Goal: Task Accomplishment & Management: Use online tool/utility

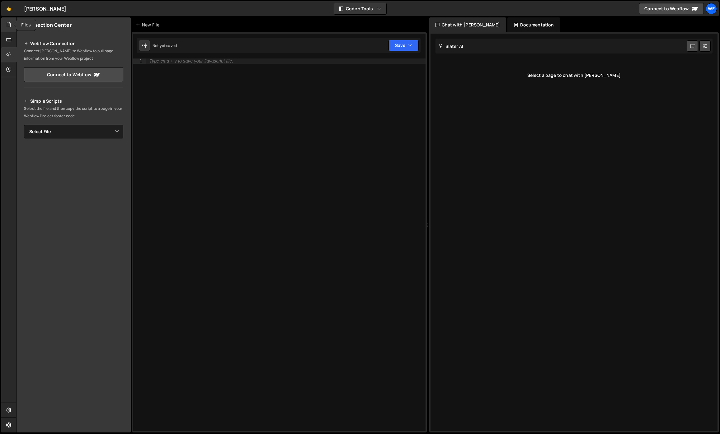
click at [7, 24] on icon at bounding box center [8, 24] width 5 height 7
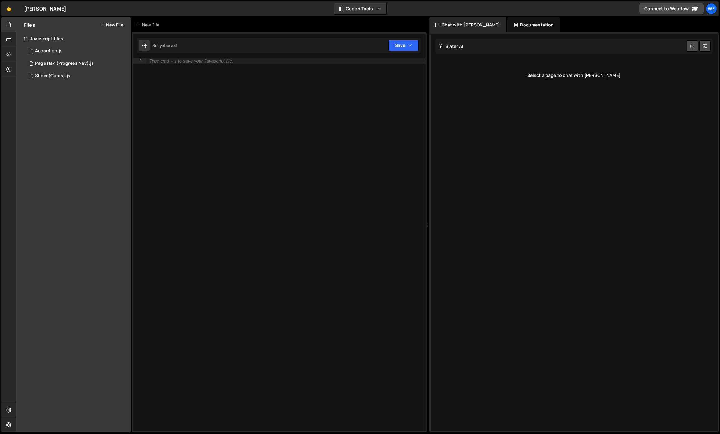
click at [102, 29] on div "Files New File" at bounding box center [74, 24] width 114 height 15
click at [107, 26] on button "New File" at bounding box center [111, 24] width 23 height 5
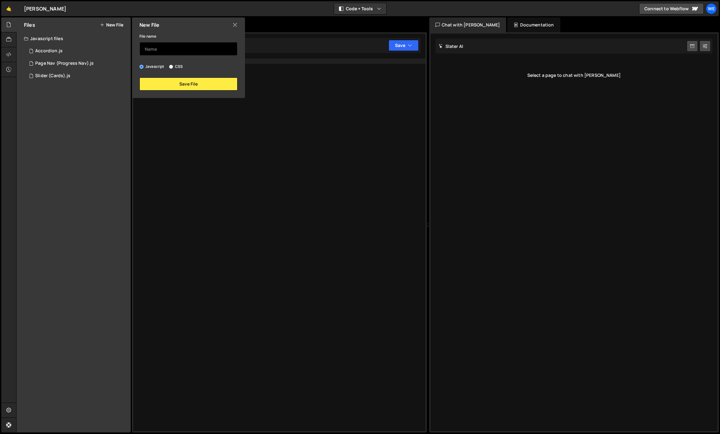
click at [162, 43] on input "text" at bounding box center [189, 49] width 98 height 14
type input "Button"
click at [188, 83] on button "Save File" at bounding box center [189, 84] width 98 height 13
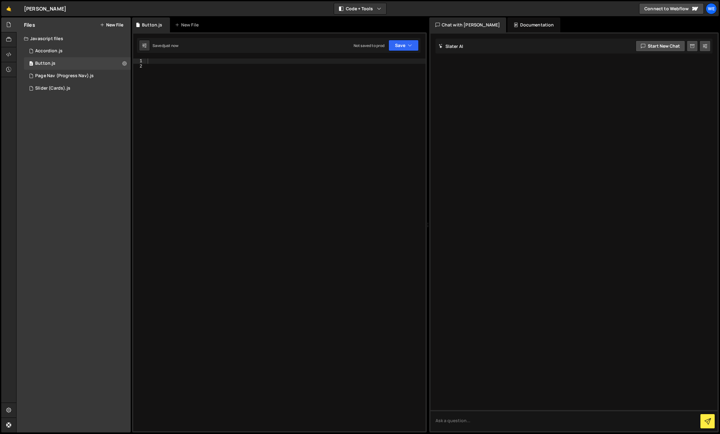
click at [170, 82] on div at bounding box center [285, 250] width 279 height 383
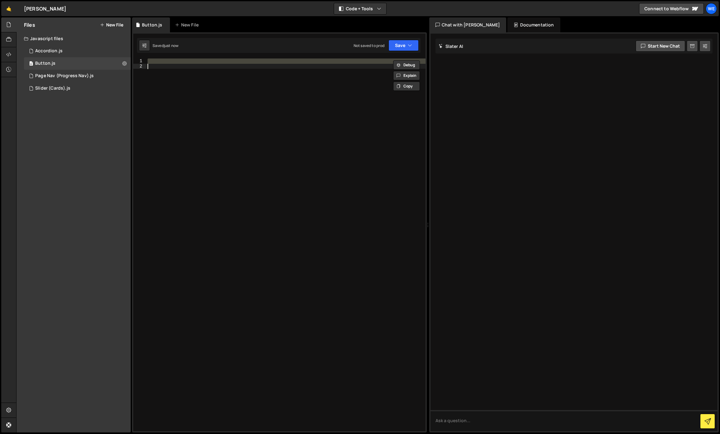
paste textarea "});"
type textarea "});"
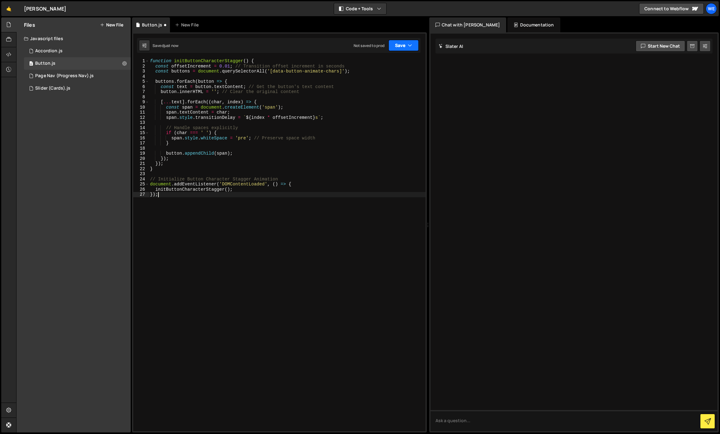
click at [409, 43] on icon "button" at bounding box center [410, 45] width 4 height 6
click at [396, 77] on button "Save to Production S Not saved to prod" at bounding box center [382, 85] width 75 height 20
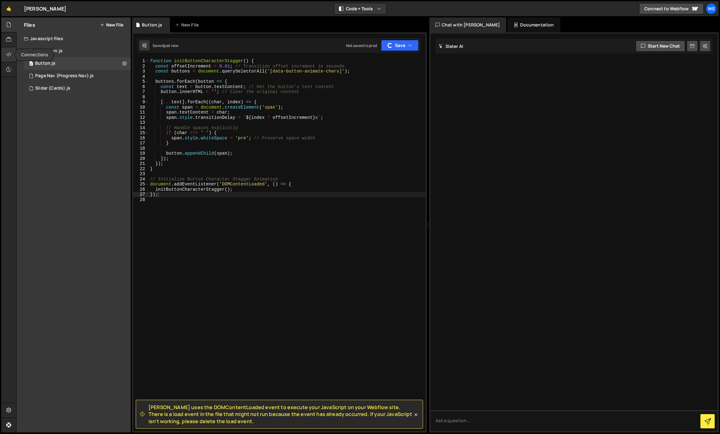
click at [13, 59] on div at bounding box center [8, 54] width 15 height 15
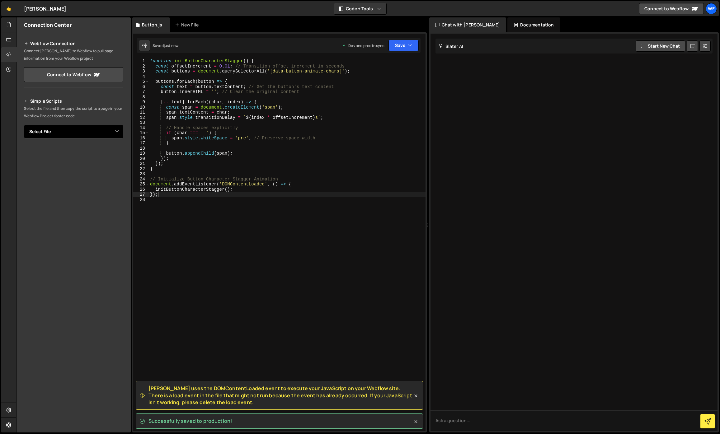
click at [64, 128] on select "Select File Accordion.js Page Nav (Progress Nav).js Slider (Cards).js Button.js" at bounding box center [73, 132] width 99 height 14
select select "45770"
click at [24, 125] on select "Select File Accordion.js Page Nav (Progress Nav).js Slider (Cards).js Button.js" at bounding box center [73, 132] width 99 height 14
click at [115, 130] on select "Select File Accordion.js Page Nav (Progress Nav).js Slider (Cards).js Button.js" at bounding box center [73, 132] width 99 height 14
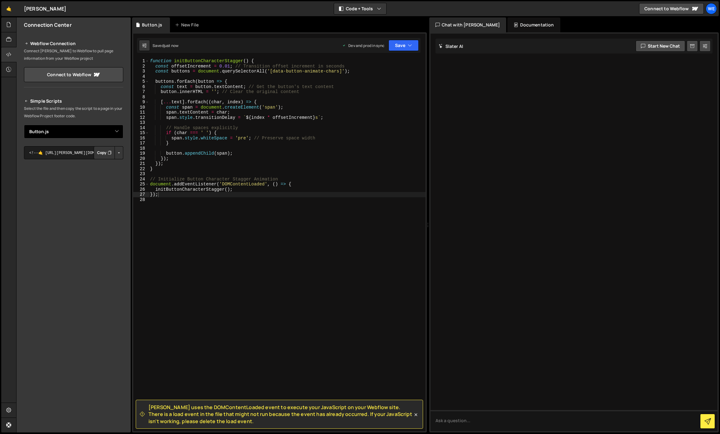
click at [24, 125] on select "Select File Accordion.js Page Nav (Progress Nav).js Slider (Cards).js Button.js" at bounding box center [73, 132] width 99 height 14
click at [116, 155] on button "Button group with nested dropdown" at bounding box center [119, 152] width 9 height 13
click at [106, 170] on link "Copy Production js" at bounding box center [97, 173] width 52 height 9
